Goal: Obtain resource: Obtain resource

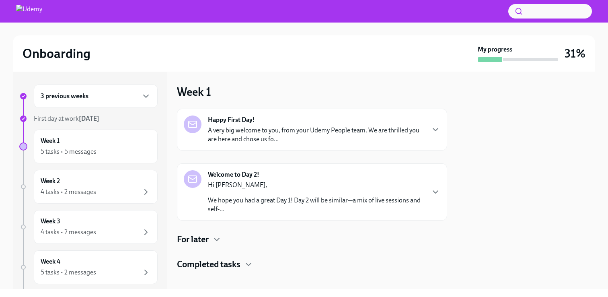
scroll to position [7, 0]
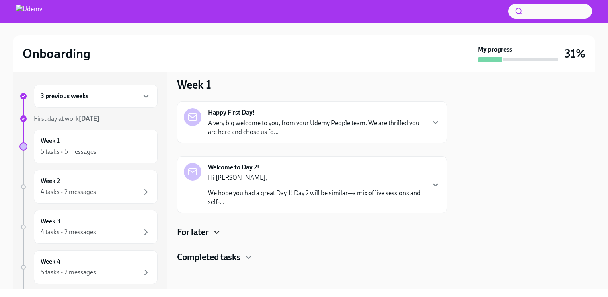
click at [218, 230] on icon "button" at bounding box center [217, 232] width 10 height 10
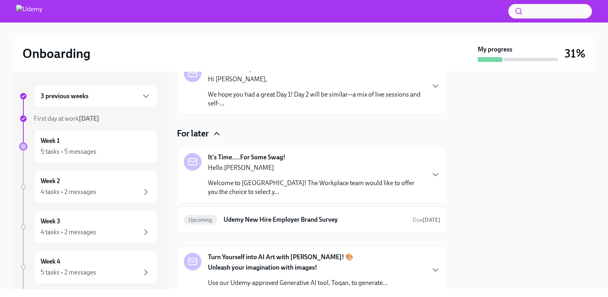
scroll to position [107, 0]
click at [286, 169] on p "Hello [PERSON_NAME]" at bounding box center [316, 166] width 216 height 9
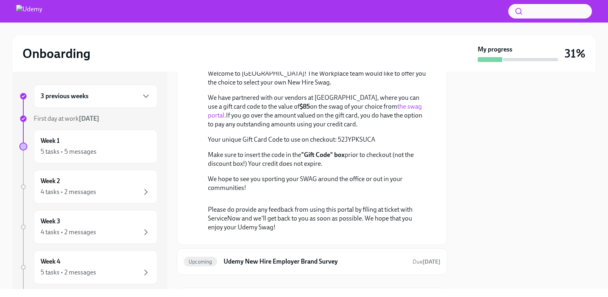
scroll to position [247, 0]
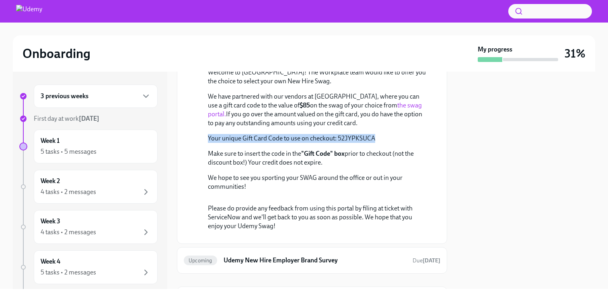
drag, startPoint x: 400, startPoint y: 201, endPoint x: 215, endPoint y: 174, distance: 186.6
click at [226, 189] on div "Hello [PERSON_NAME] Welcome to [GEOGRAPHIC_DATA]! The Workplace team would like…" at bounding box center [317, 122] width 219 height 138
click at [252, 86] on p "Welcome to [GEOGRAPHIC_DATA]! The Workplace team would like to offer you the ch…" at bounding box center [317, 77] width 219 height 18
drag, startPoint x: 372, startPoint y: 200, endPoint x: 337, endPoint y: 201, distance: 35.4
click at [337, 143] on p "Your unique Gift Card Code to use on checkout: 52JYPKSUCA" at bounding box center [317, 138] width 219 height 9
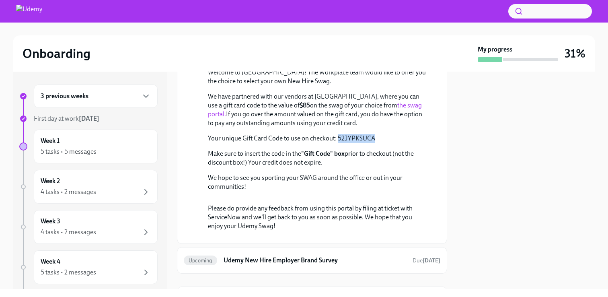
copy p "52JYPKSUCA"
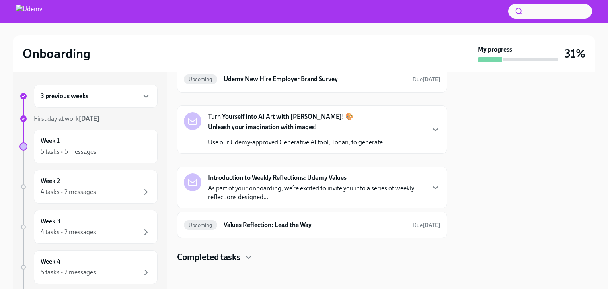
scroll to position [583, 0]
click at [434, 131] on icon "button" at bounding box center [435, 129] width 5 height 2
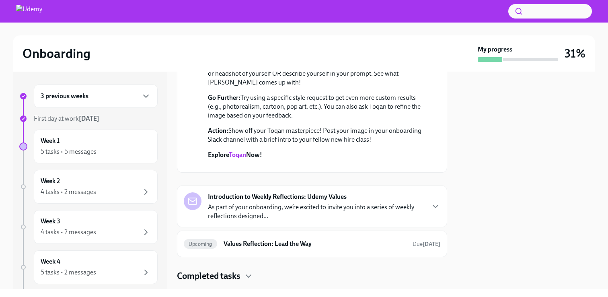
scroll to position [567, 0]
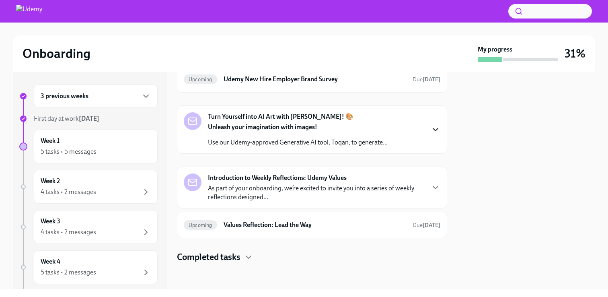
scroll to position [587, 0]
